Goal: Find specific page/section: Find specific page/section

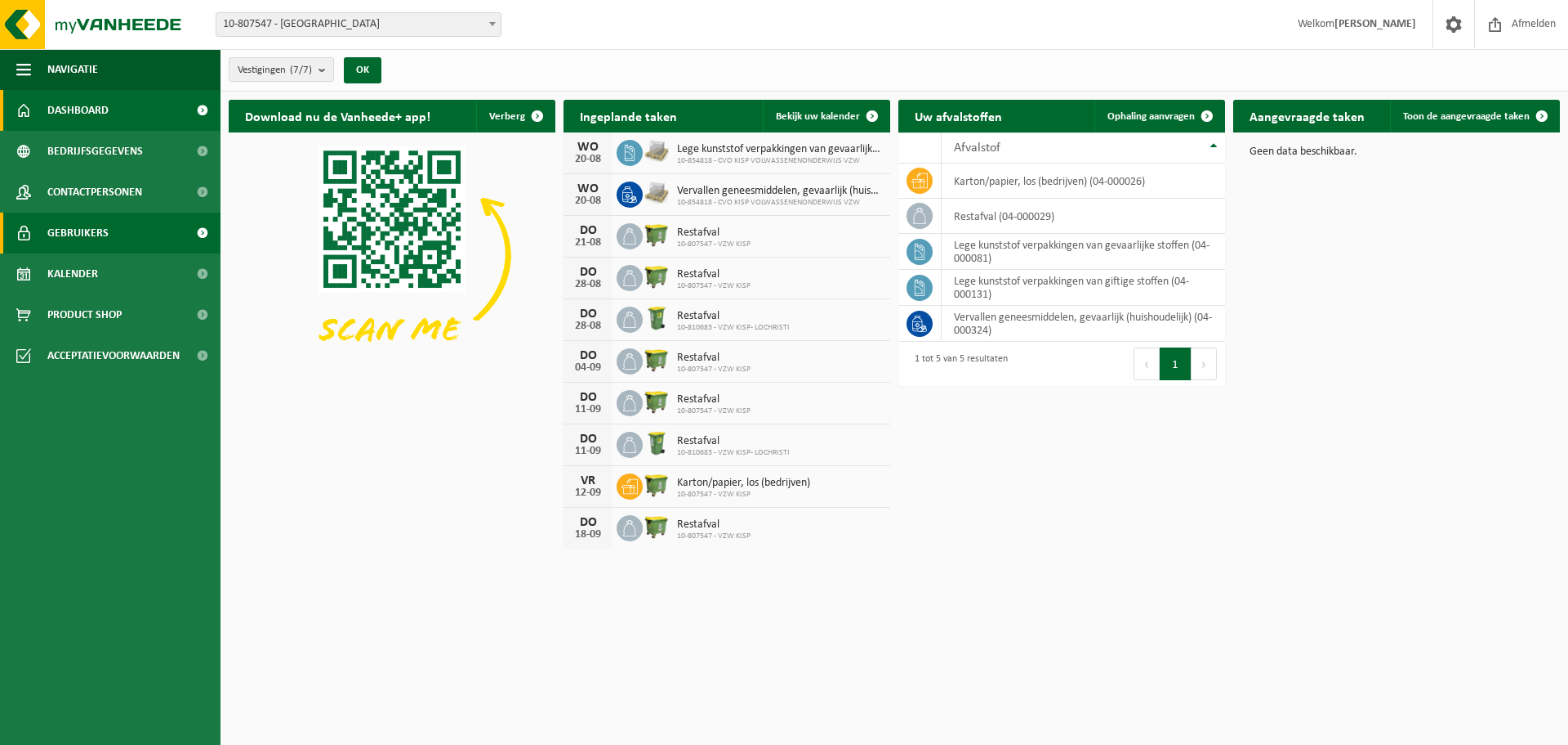
click at [87, 228] on span "Gebruikers" at bounding box center [77, 232] width 61 height 40
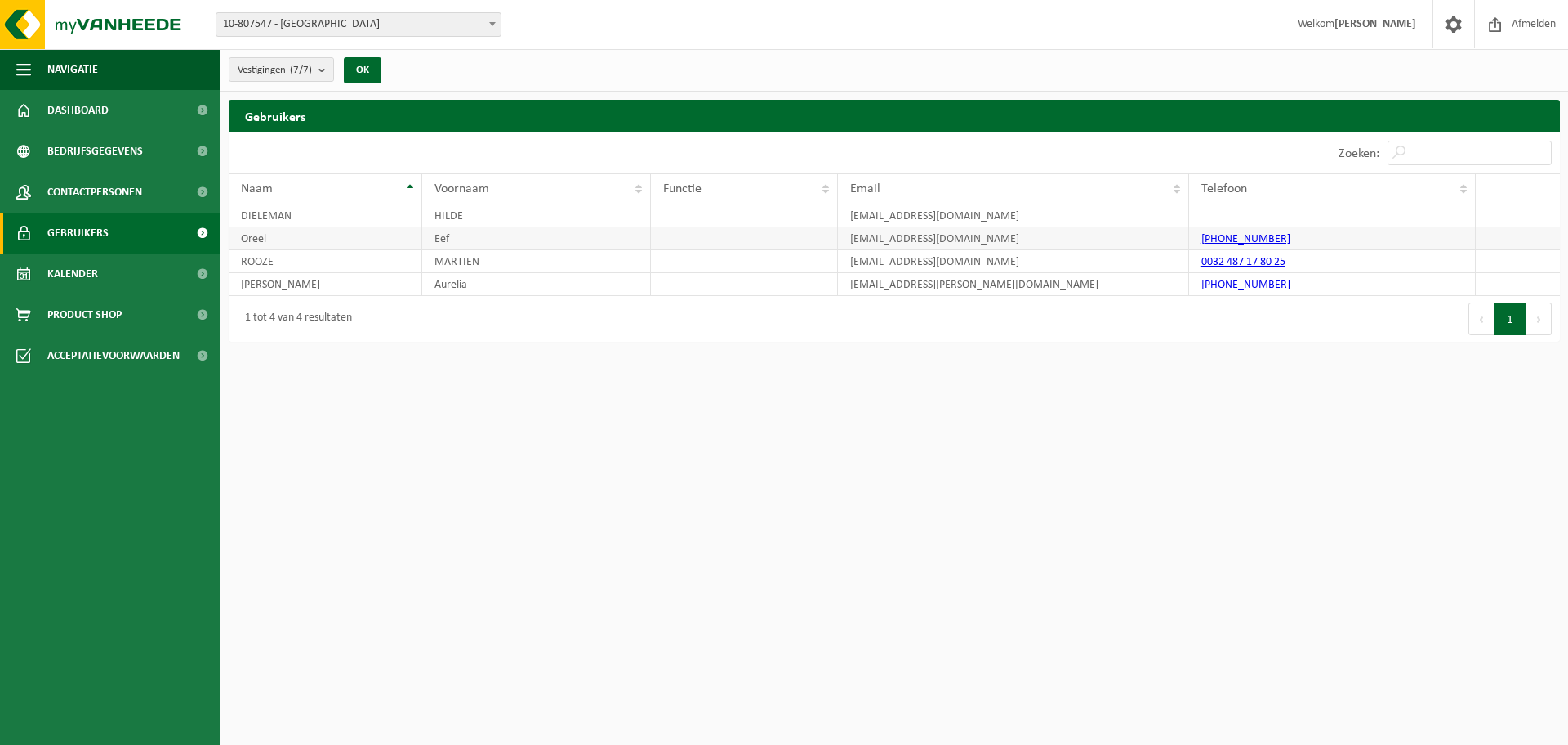
click at [1508, 240] on td at bounding box center [1517, 239] width 84 height 23
click at [80, 187] on span "Contactpersonen" at bounding box center [94, 191] width 95 height 40
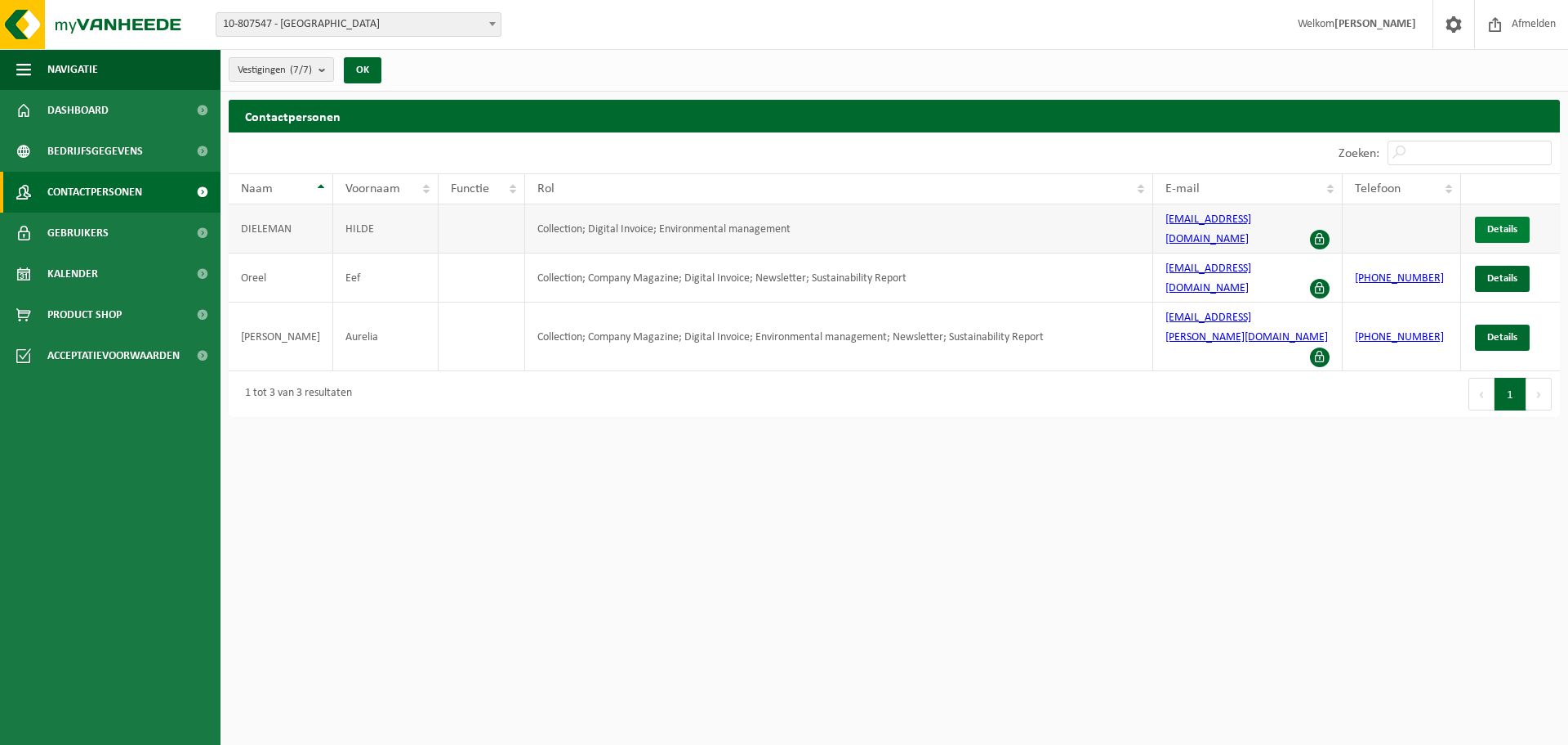
click at [1496, 224] on span "Details" at bounding box center [1502, 229] width 30 height 10
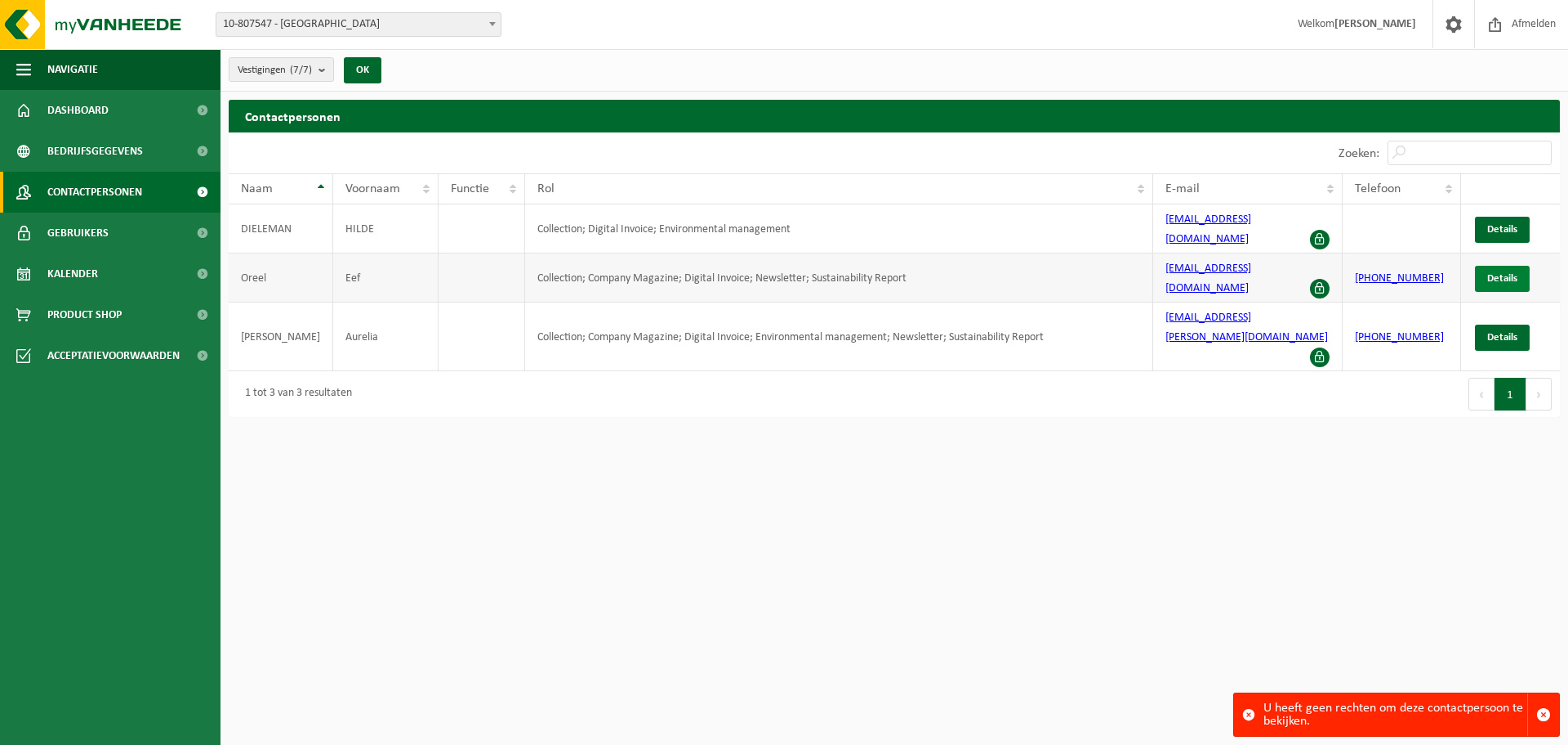
click at [1508, 273] on span "Details" at bounding box center [1502, 277] width 30 height 10
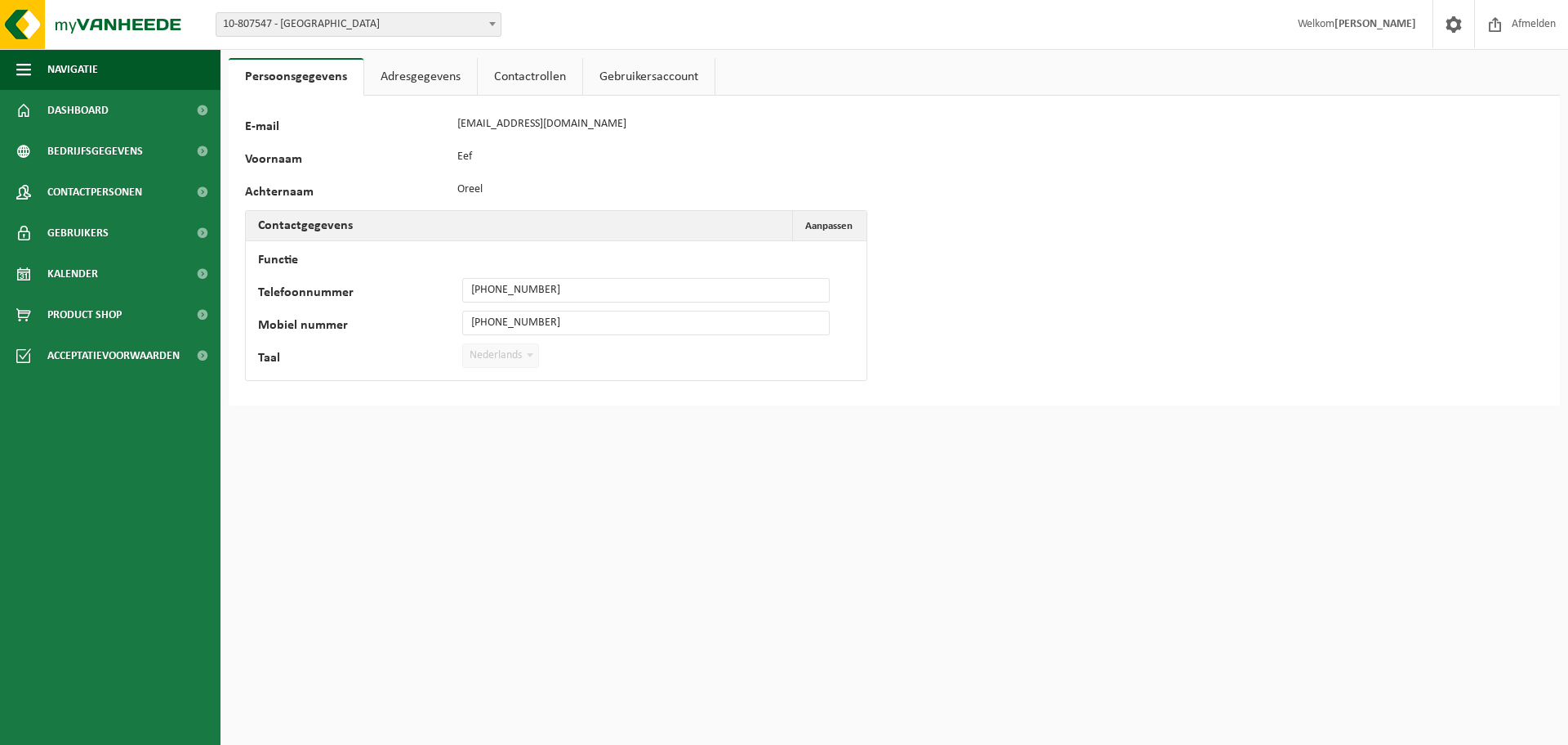
click at [406, 71] on link "Adresgegevens" at bounding box center [421, 77] width 113 height 38
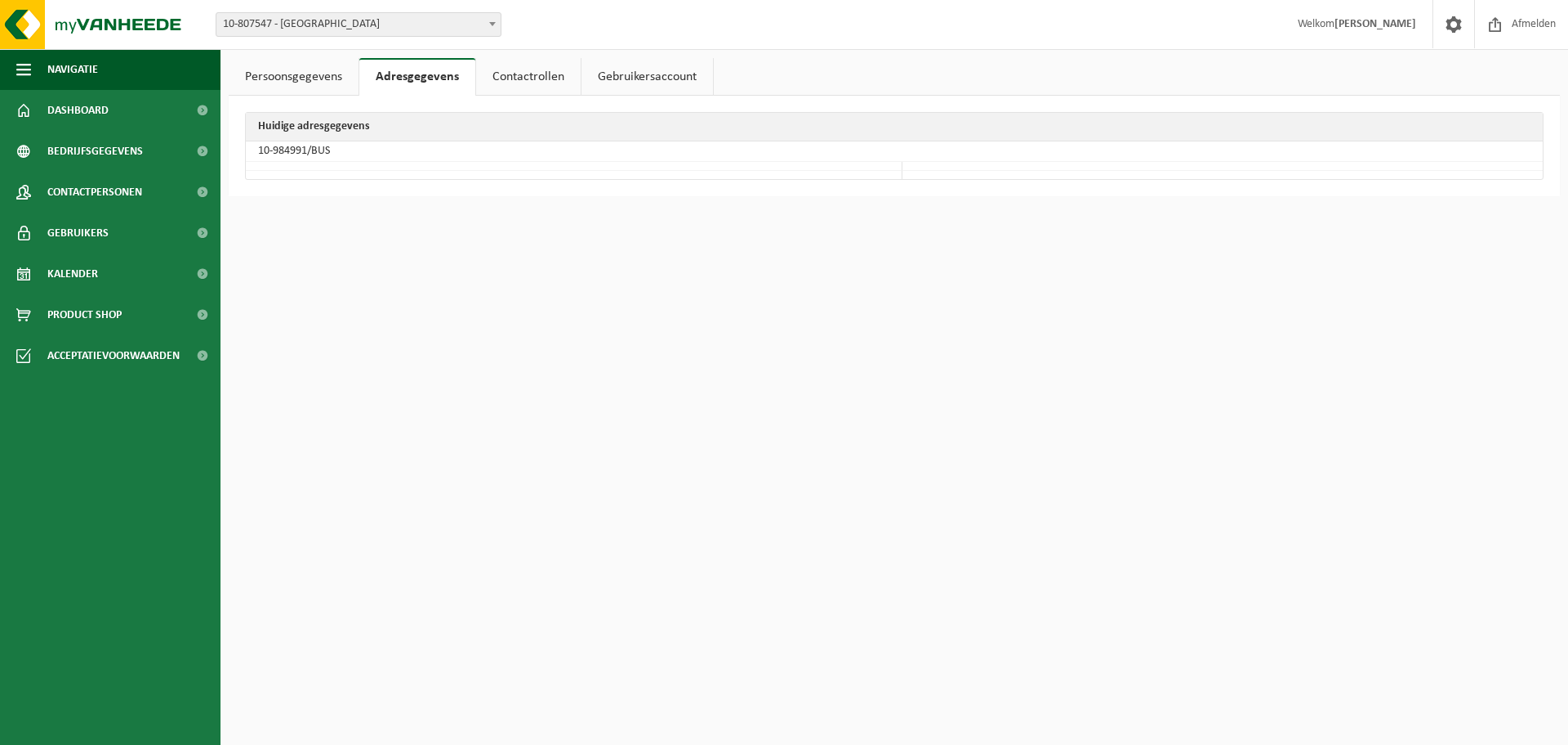
click at [542, 78] on link "Contactrollen" at bounding box center [528, 77] width 104 height 38
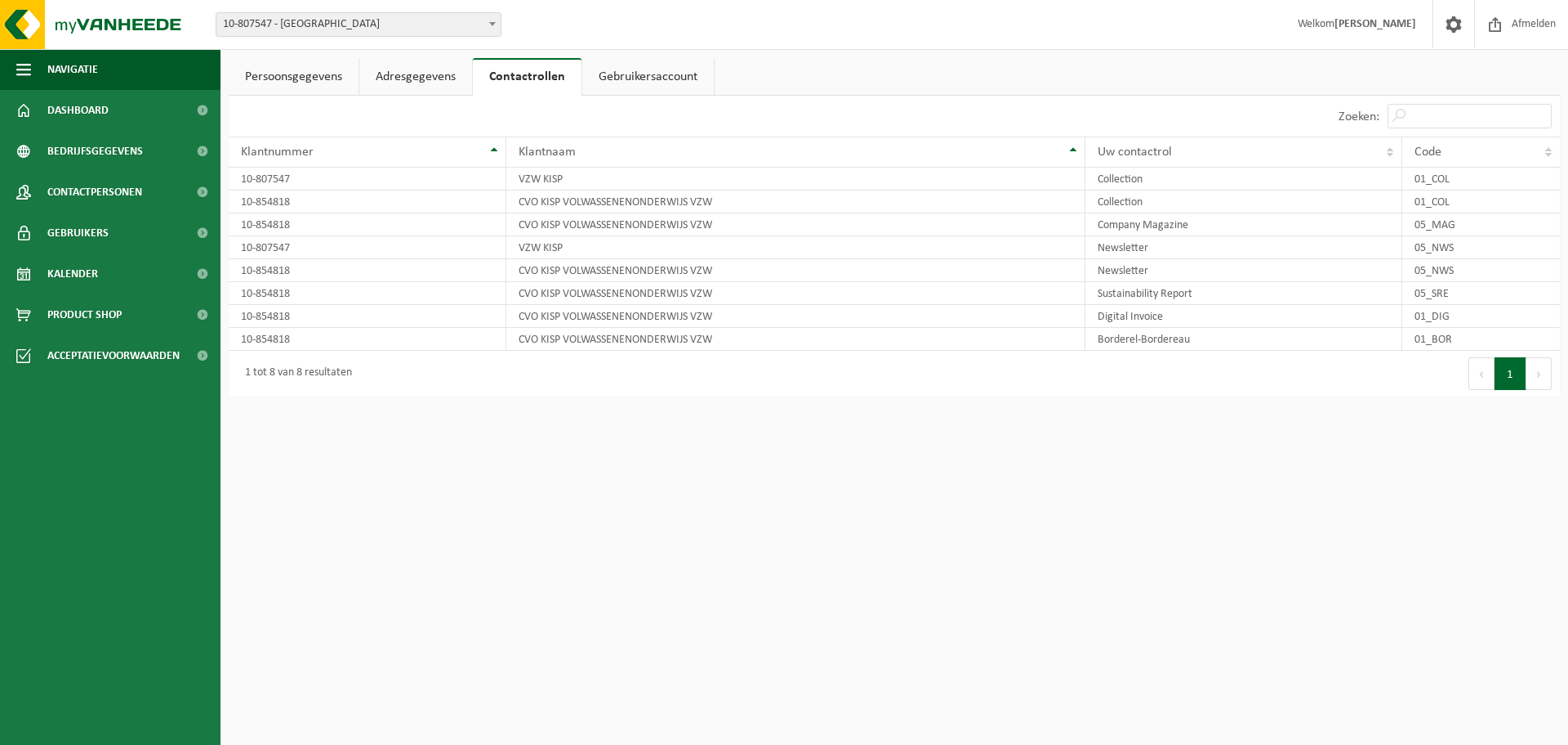
click at [658, 69] on link "Gebruikersaccount" at bounding box center [649, 77] width 132 height 38
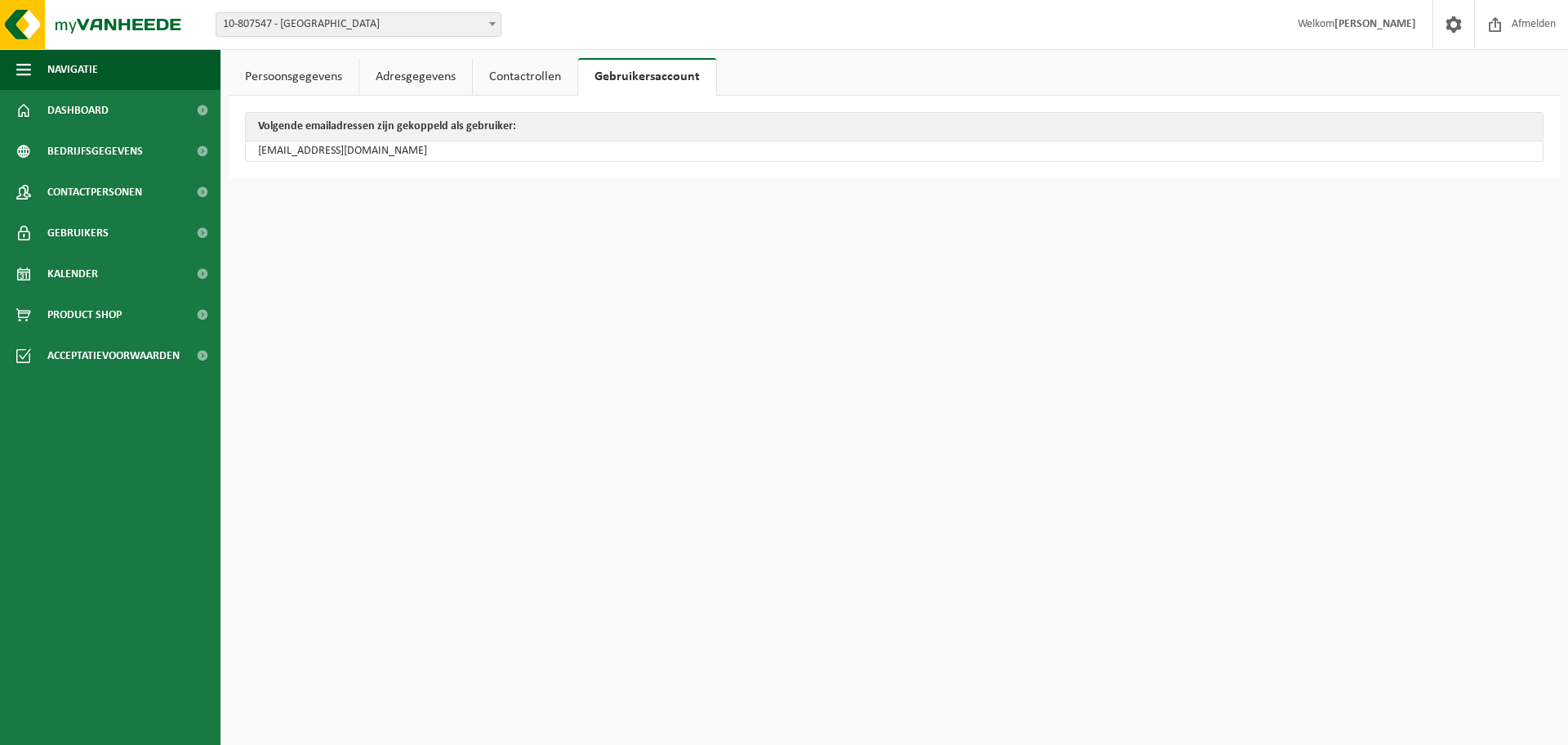
click at [294, 78] on link "Persoonsgegevens" at bounding box center [293, 77] width 130 height 38
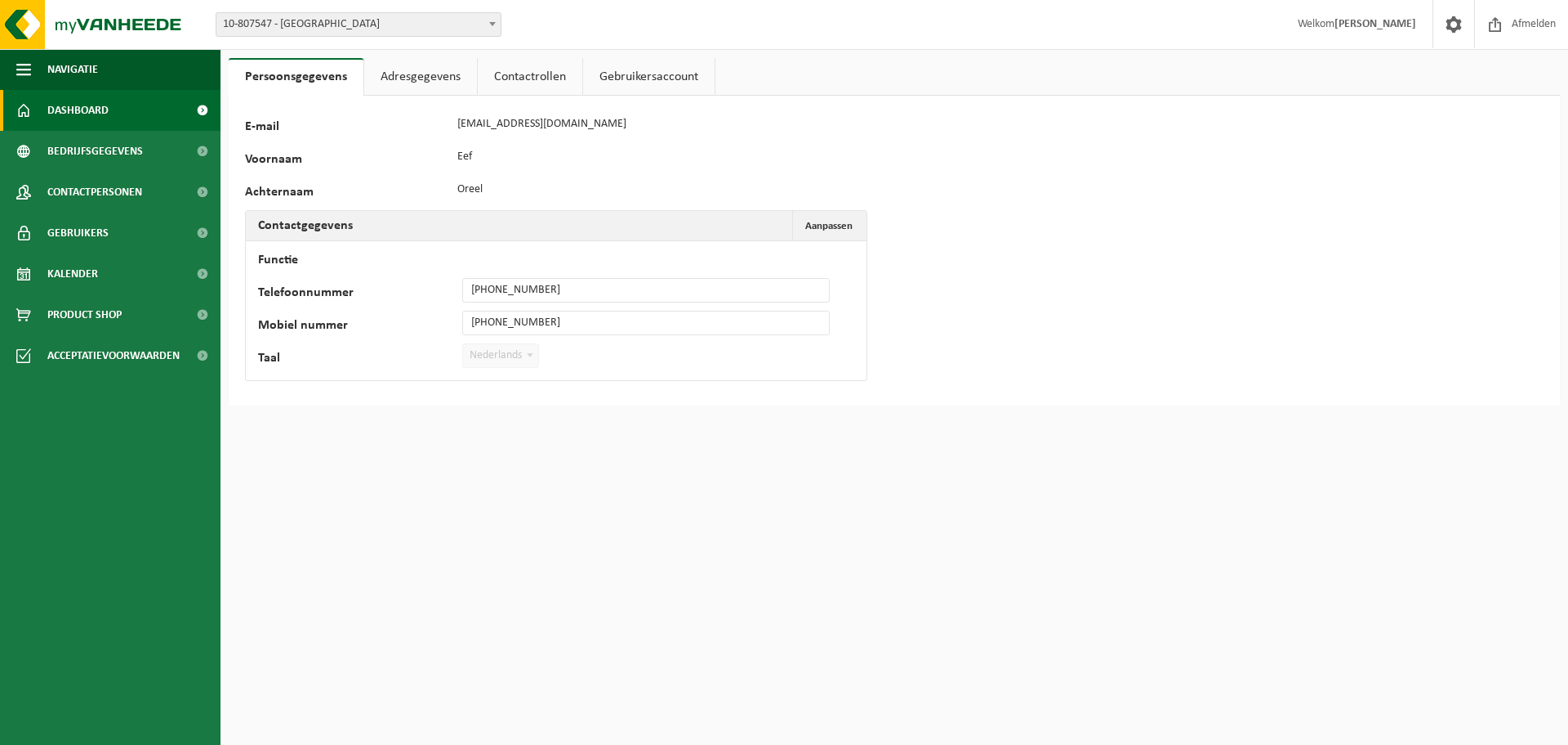
click at [80, 110] on span "Dashboard" at bounding box center [77, 110] width 61 height 40
